Goal: Navigation & Orientation: Locate item on page

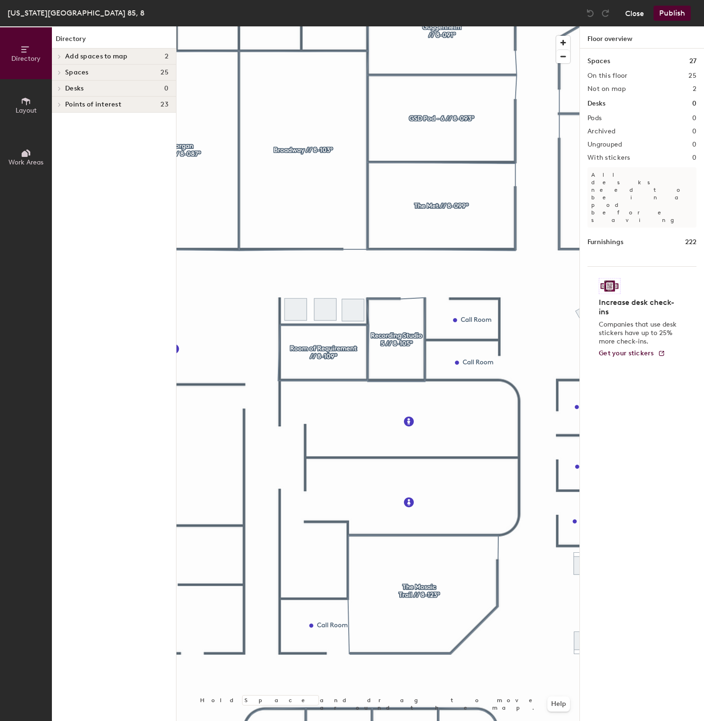
click at [627, 13] on button "Close" at bounding box center [634, 13] width 19 height 15
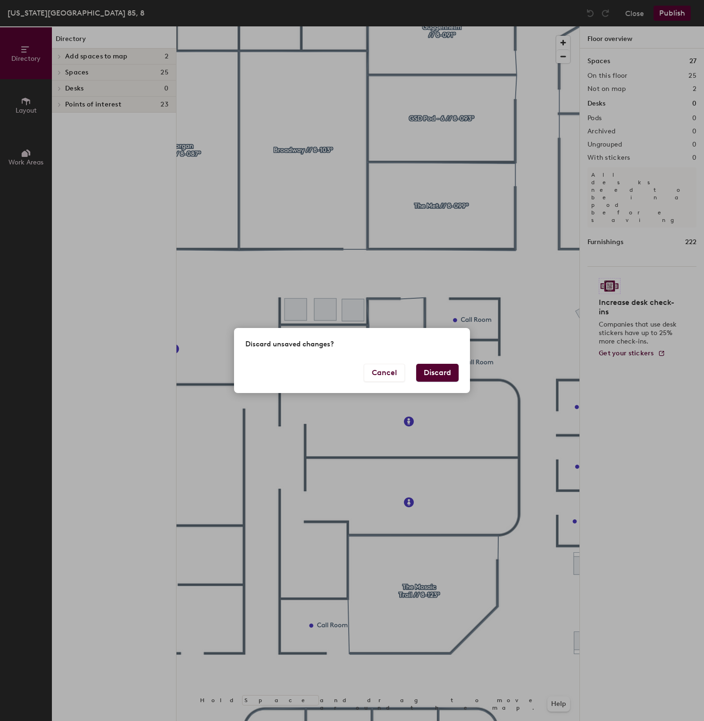
click at [448, 368] on button "Discard" at bounding box center [437, 373] width 42 height 18
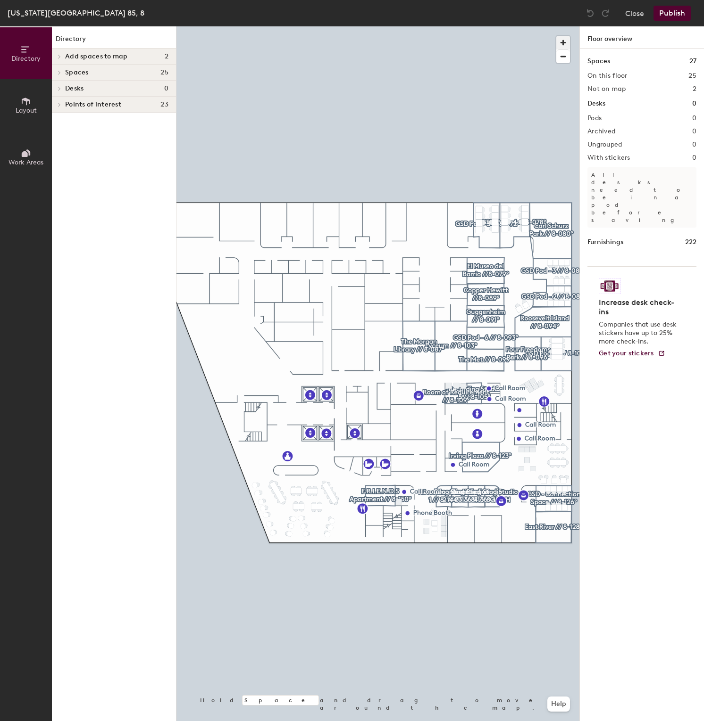
click at [560, 42] on span "button" at bounding box center [563, 43] width 14 height 14
